Goal: Information Seeking & Learning: Learn about a topic

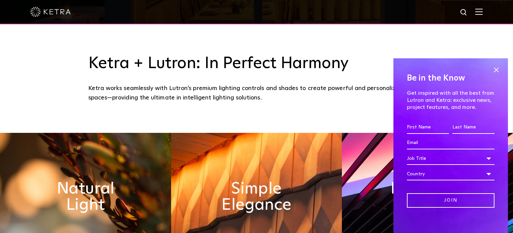
scroll to position [196, 0]
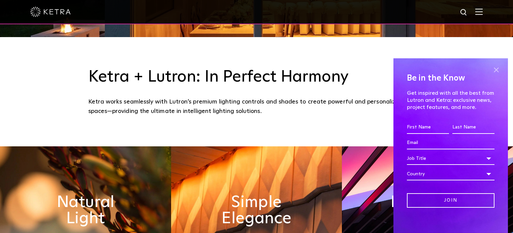
click at [497, 71] on span at bounding box center [496, 70] width 10 height 10
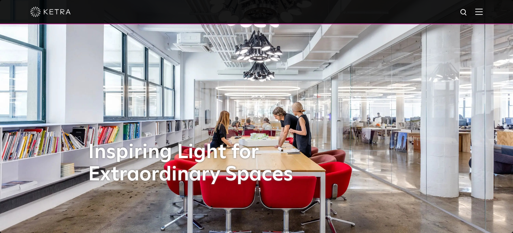
scroll to position [0, 0]
click at [480, 11] on img at bounding box center [478, 11] width 7 height 6
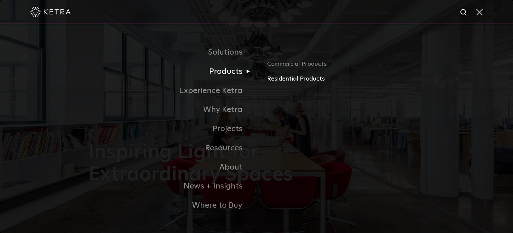
click at [284, 79] on link "Residential Products" at bounding box center [346, 79] width 158 height 10
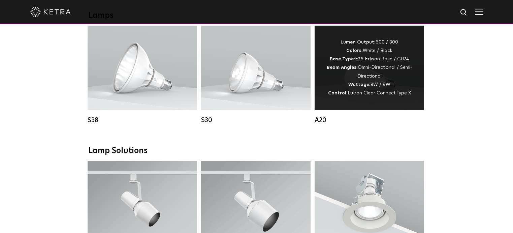
scroll to position [383, 0]
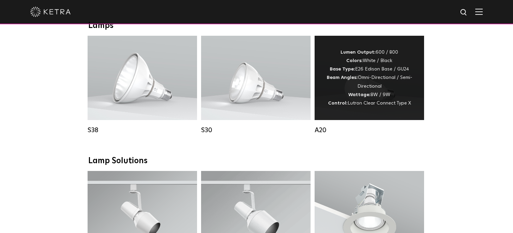
click at [364, 76] on div "Lumen Output: 600 / 800 Colors: White / Black Base Type: E26 Edison Base / GU24…" at bounding box center [369, 77] width 89 height 59
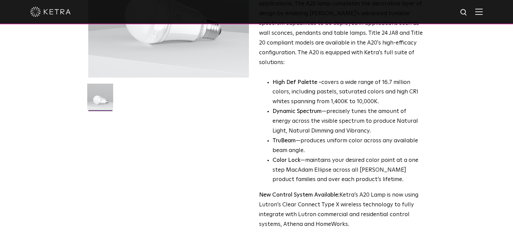
scroll to position [177, 0]
